Goal: Navigation & Orientation: Understand site structure

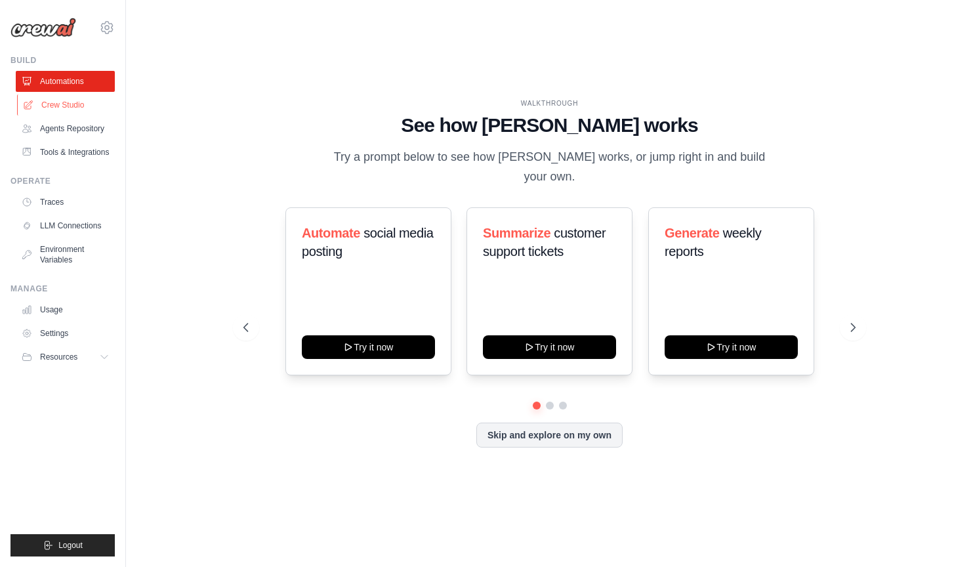
click at [59, 106] on link "Crew Studio" at bounding box center [66, 104] width 99 height 21
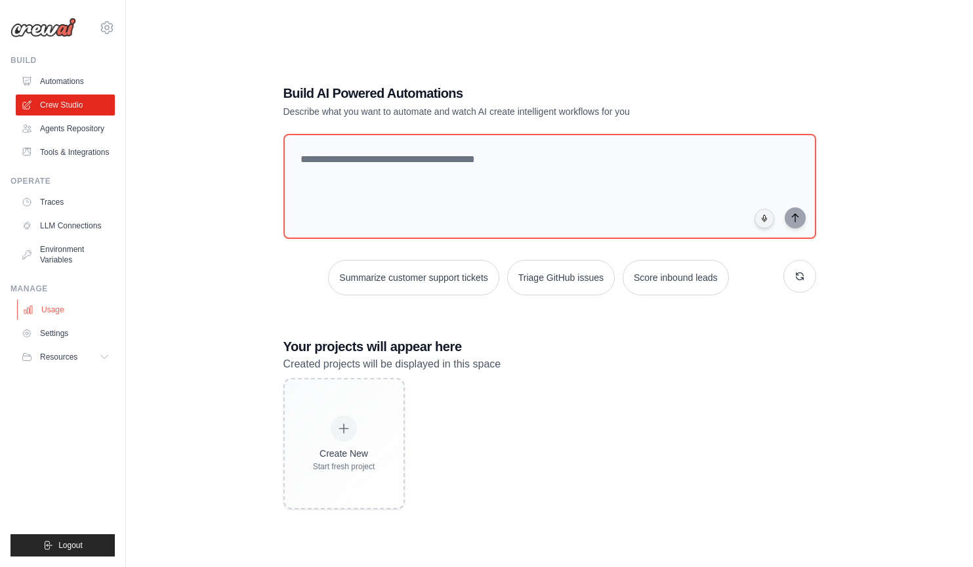
click at [53, 310] on link "Usage" at bounding box center [66, 309] width 99 height 21
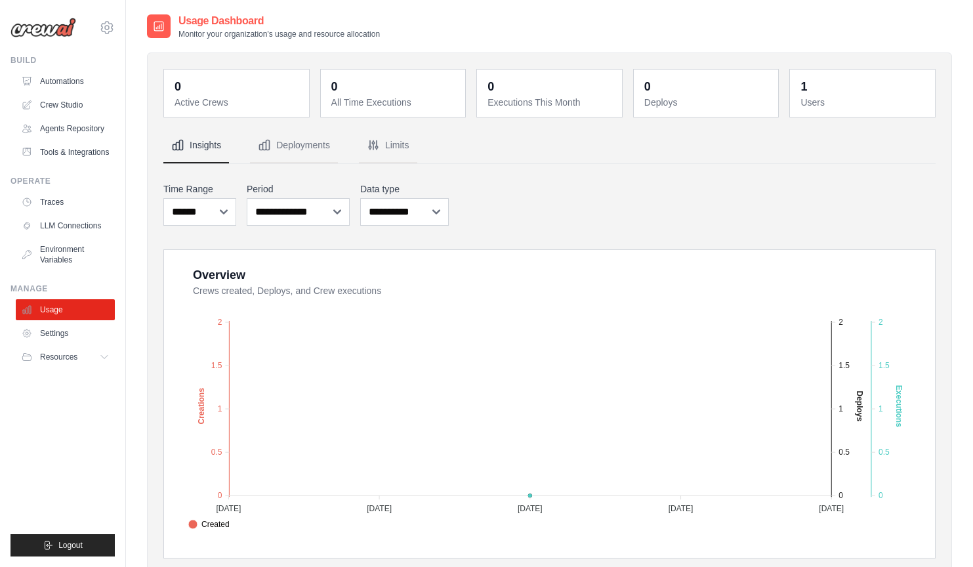
click at [117, 26] on div "[PERSON_NAME][EMAIL_ADDRESS][PERSON_NAME][DOMAIN_NAME] Settings Build Automatio…" at bounding box center [63, 283] width 126 height 567
click at [108, 26] on icon at bounding box center [107, 28] width 4 height 4
click at [125, 75] on span "Settings" at bounding box center [163, 81] width 104 height 13
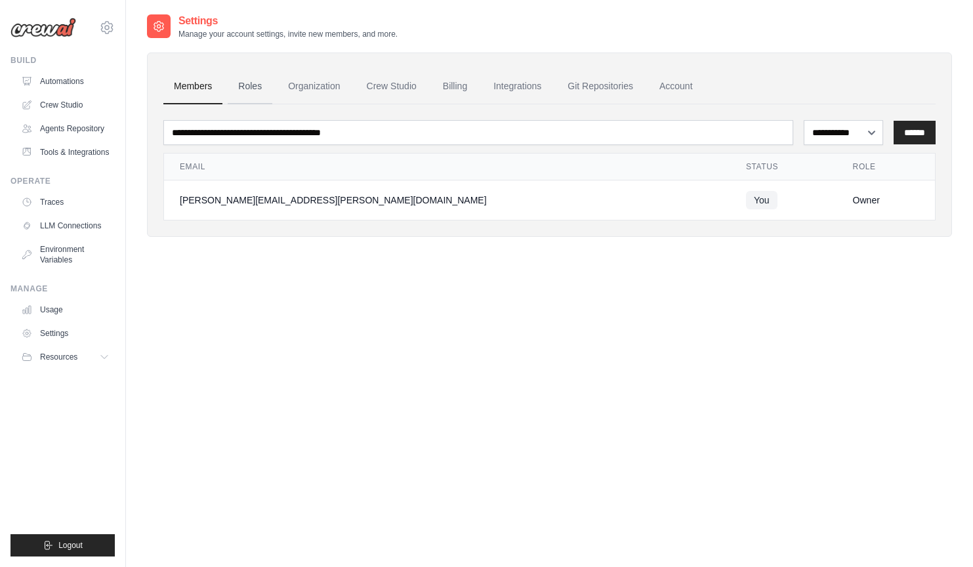
click at [246, 87] on link "Roles" at bounding box center [250, 86] width 45 height 35
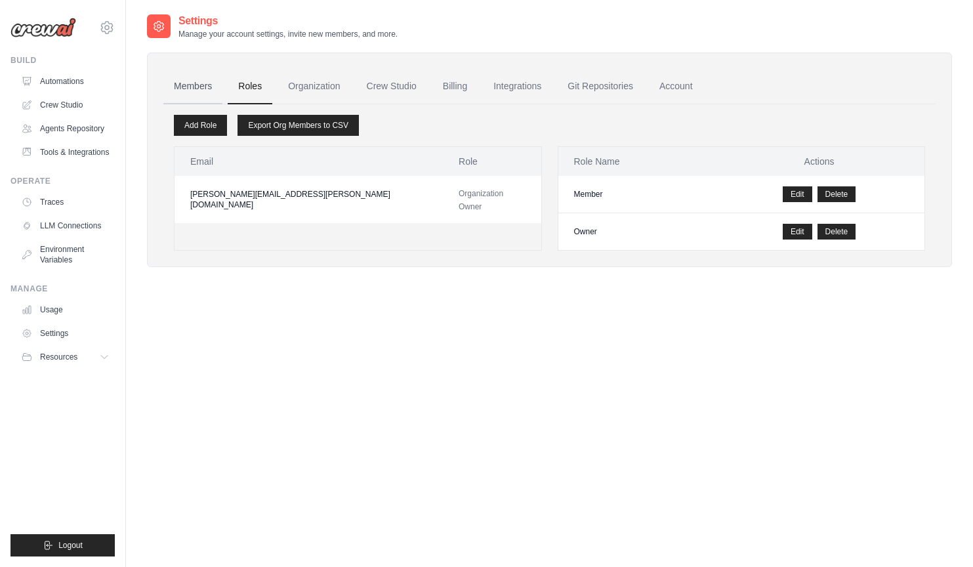
click at [191, 84] on link "Members" at bounding box center [192, 86] width 59 height 35
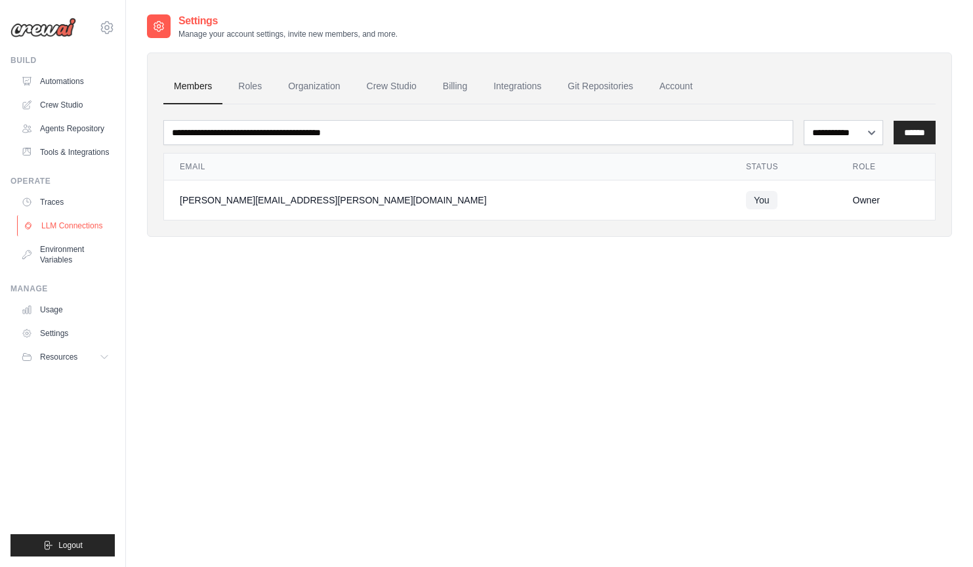
click at [62, 228] on link "LLM Connections" at bounding box center [66, 225] width 99 height 21
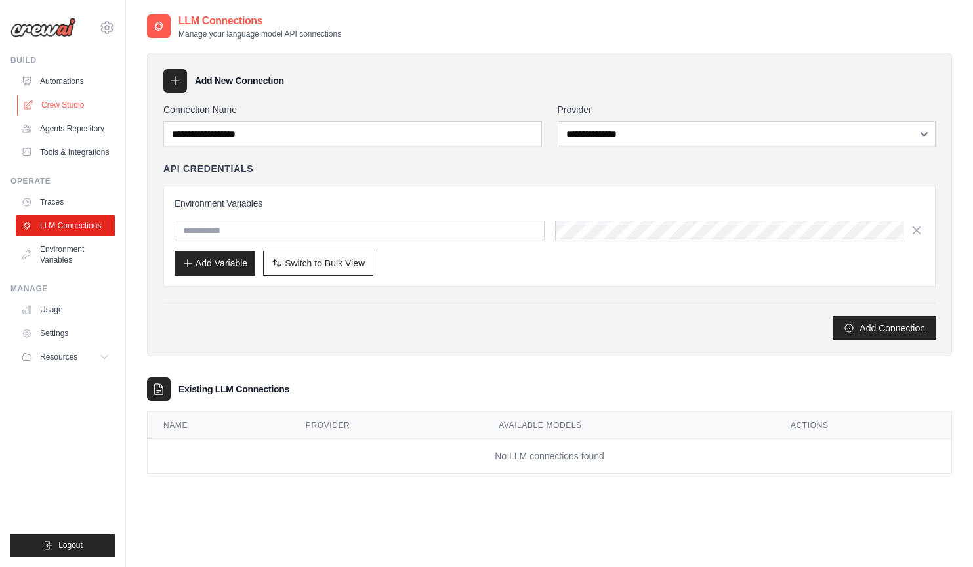
click at [61, 100] on link "Crew Studio" at bounding box center [66, 104] width 99 height 21
